Goal: Task Accomplishment & Management: Use online tool/utility

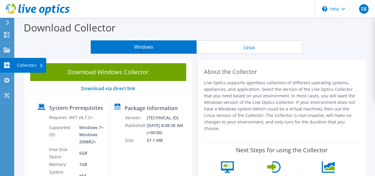
click at [5, 62] on use at bounding box center [7, 65] width 6 height 6
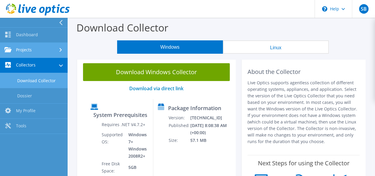
click at [26, 49] on link "Projects" at bounding box center [34, 50] width 68 height 15
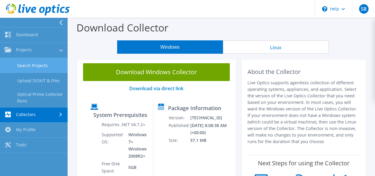
click at [30, 61] on link "Search Projects" at bounding box center [34, 65] width 68 height 15
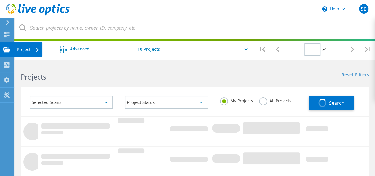
type input "1"
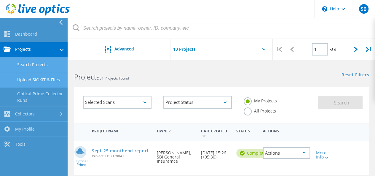
click at [30, 74] on link "Upload SIOKIT & Files" at bounding box center [34, 79] width 68 height 15
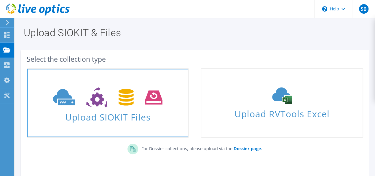
click at [138, 110] on span "Upload SIOKIT Files" at bounding box center [107, 115] width 161 height 13
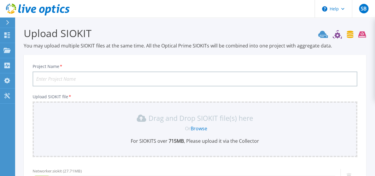
click at [90, 79] on input "Project Name *" at bounding box center [195, 79] width 325 height 15
paste input "Networker"
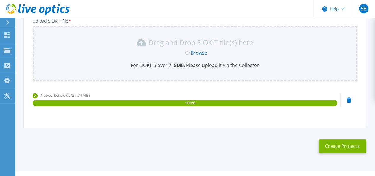
scroll to position [88, 0]
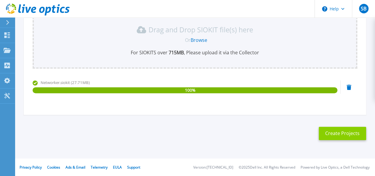
type input "Networker-Sep25"
click at [334, 133] on button "Create Projects" at bounding box center [342, 133] width 47 height 13
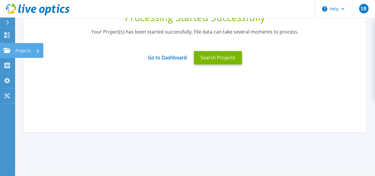
click at [23, 52] on p "Projects" at bounding box center [23, 50] width 16 height 15
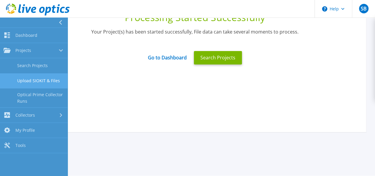
click at [38, 78] on link "Upload SIOKIT & Files" at bounding box center [34, 80] width 68 height 15
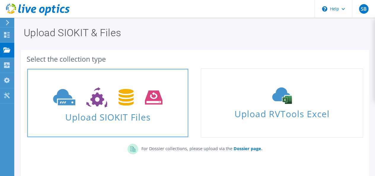
click at [87, 89] on icon at bounding box center [108, 97] width 110 height 20
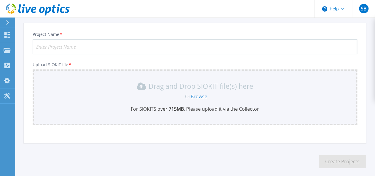
scroll to position [60, 0]
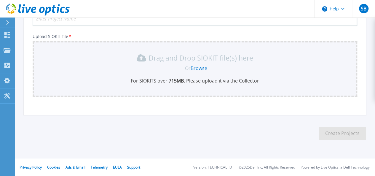
click at [72, 21] on input "Project Name *" at bounding box center [195, 18] width 325 height 15
paste input "DataDomain 1"
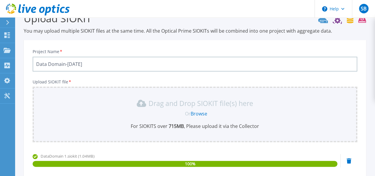
scroll to position [88, 0]
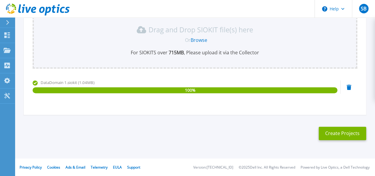
type input "Data Domain-[DATE]"
click at [350, 133] on button "Create Projects" at bounding box center [342, 133] width 47 height 13
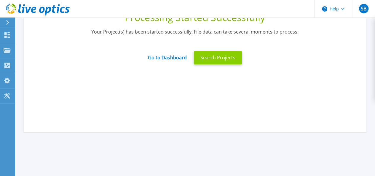
click at [220, 63] on button "Search Projects" at bounding box center [218, 57] width 48 height 13
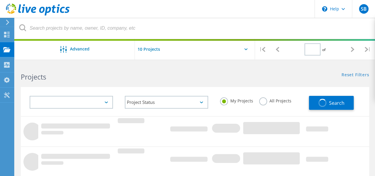
type input "1"
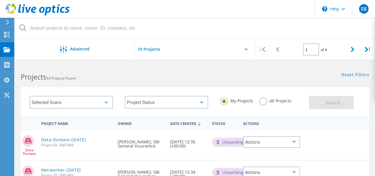
drag, startPoint x: 0, startPoint y: 0, endPoint x: 88, endPoint y: 69, distance: 111.4
click at [88, 69] on div "Projects 33 Projects Found" at bounding box center [105, 72] width 180 height 16
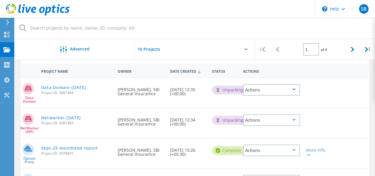
scroll to position [57, 0]
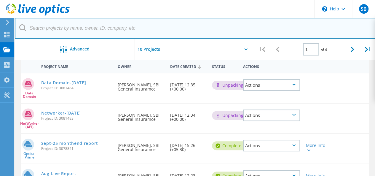
drag, startPoint x: 71, startPoint y: 113, endPoint x: 208, endPoint y: 23, distance: 164.0
click at [208, 23] on input "text" at bounding box center [195, 28] width 361 height 21
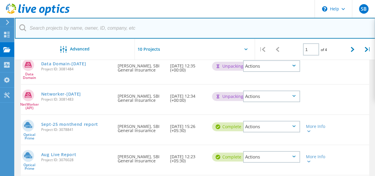
scroll to position [77, 0]
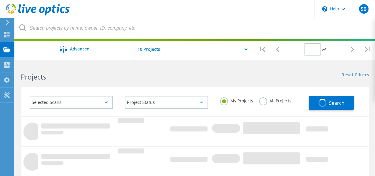
type input "1"
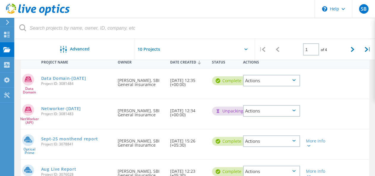
scroll to position [62, 0]
click at [73, 78] on link "Data Domain-[DATE]" at bounding box center [63, 78] width 45 height 4
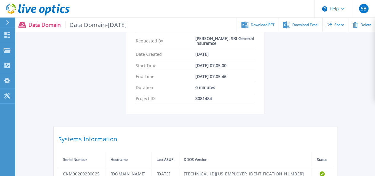
scroll to position [156, 0]
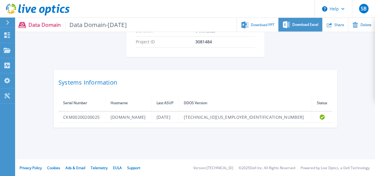
click at [302, 23] on span "Download Excel" at bounding box center [306, 25] width 26 height 4
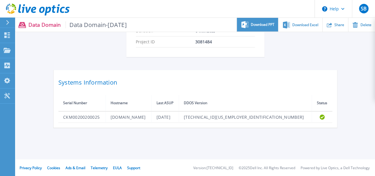
click at [267, 25] on span "Download PPT" at bounding box center [263, 25] width 24 height 4
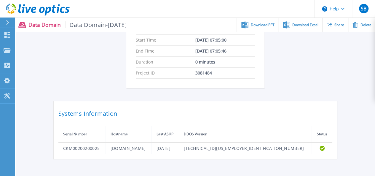
scroll to position [126, 0]
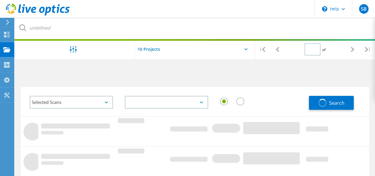
type input "1"
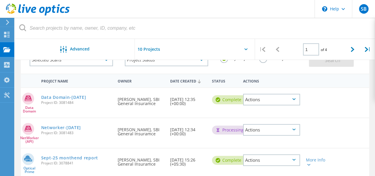
scroll to position [43, 0]
click at [50, 98] on link "Data Domain-[DATE]" at bounding box center [63, 97] width 45 height 4
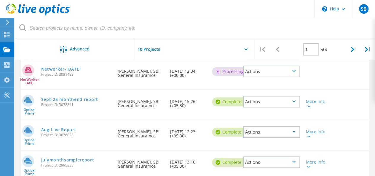
scroll to position [64, 0]
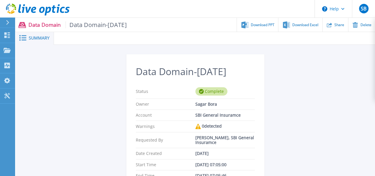
scroll to position [12, 0]
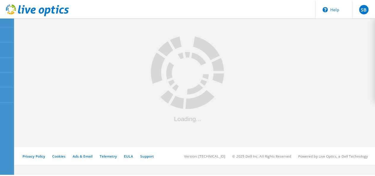
scroll to position [61, 0]
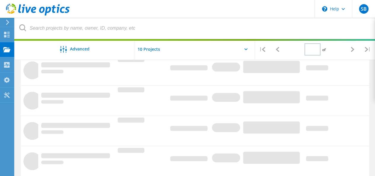
type input "1"
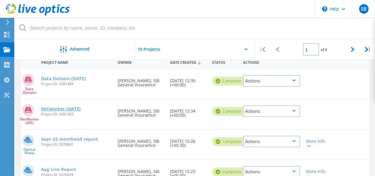
click at [76, 109] on link "Networker-[DATE]" at bounding box center [61, 109] width 40 height 4
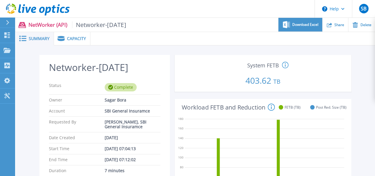
click at [312, 24] on span "Download Excel" at bounding box center [306, 25] width 26 height 4
click at [70, 38] on span "Capacity" at bounding box center [76, 39] width 19 height 4
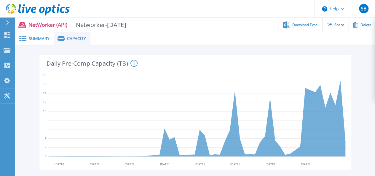
click at [40, 38] on span "Summary" at bounding box center [39, 39] width 21 height 4
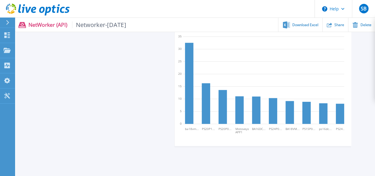
scroll to position [526, 0]
